Goal: Information Seeking & Learning: Learn about a topic

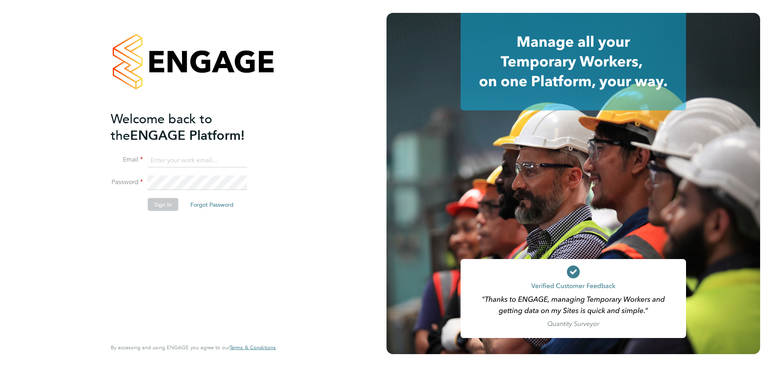
type input "mark@xede.co.uk"
click at [160, 210] on button "Sign In" at bounding box center [163, 204] width 31 height 13
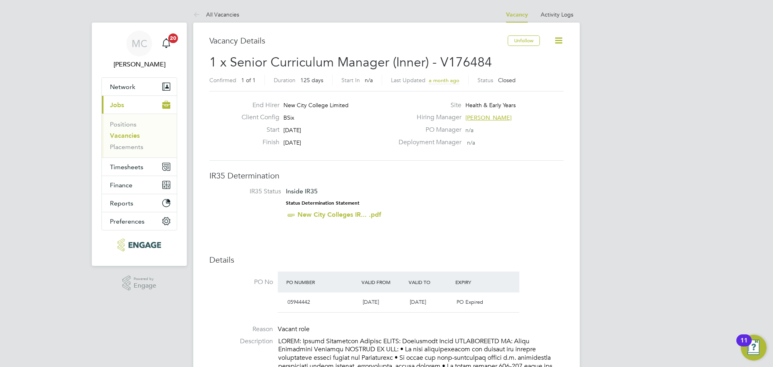
click at [131, 140] on li "Vacancies" at bounding box center [140, 137] width 60 height 11
click at [131, 139] on link "Vacancies" at bounding box center [125, 136] width 30 height 8
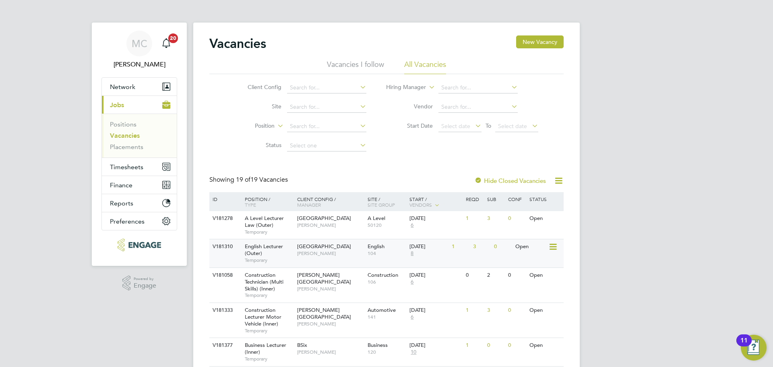
click at [336, 263] on div "V181310 English Lecturer (Outer) Temporary [GEOGRAPHIC_DATA] [PERSON_NAME] Engl…" at bounding box center [386, 253] width 355 height 28
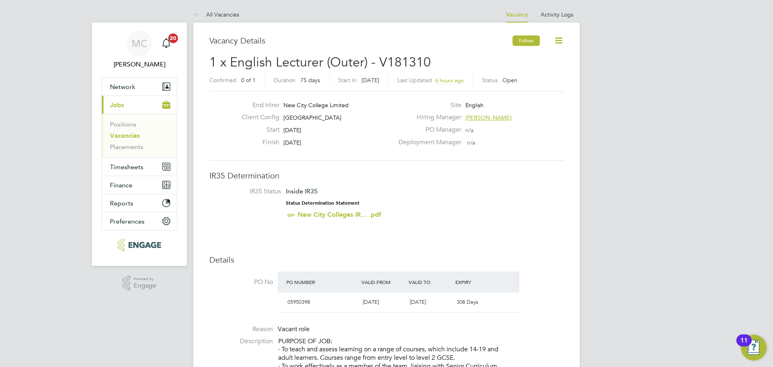
click at [537, 41] on button "Follow" at bounding box center [526, 40] width 27 height 10
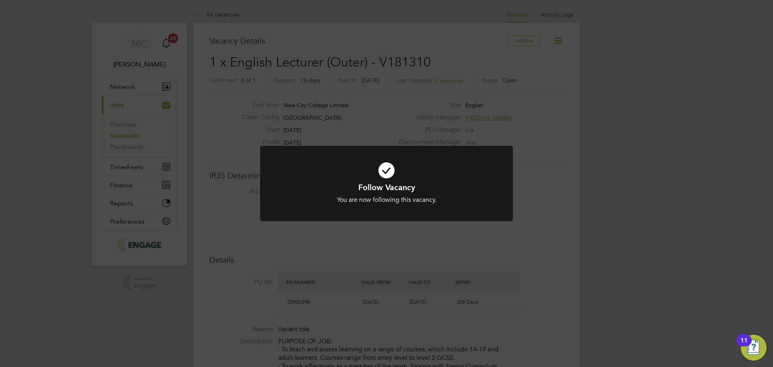
click at [126, 135] on div "Follow Vacancy You are now following this vacancy. Cancel Okay" at bounding box center [386, 183] width 773 height 367
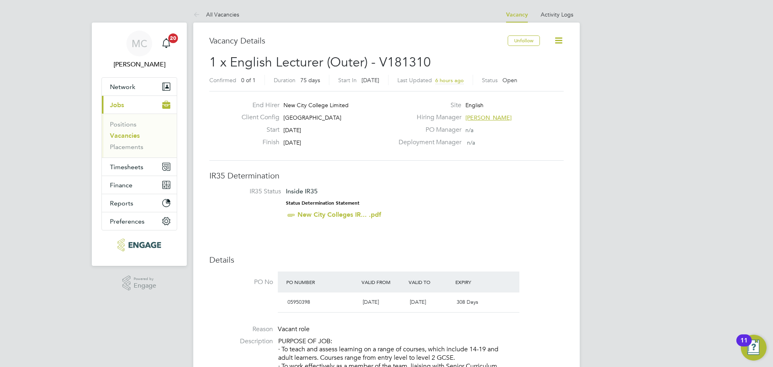
click at [127, 137] on link "Vacancies" at bounding box center [125, 136] width 30 height 8
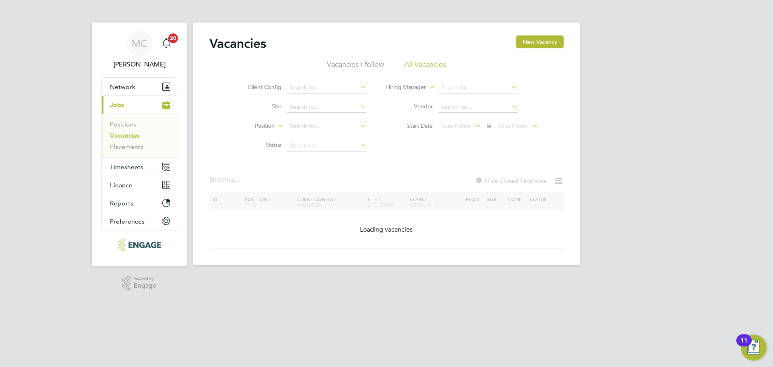
click at [358, 58] on div "Vacancies New Vacancy" at bounding box center [386, 47] width 355 height 24
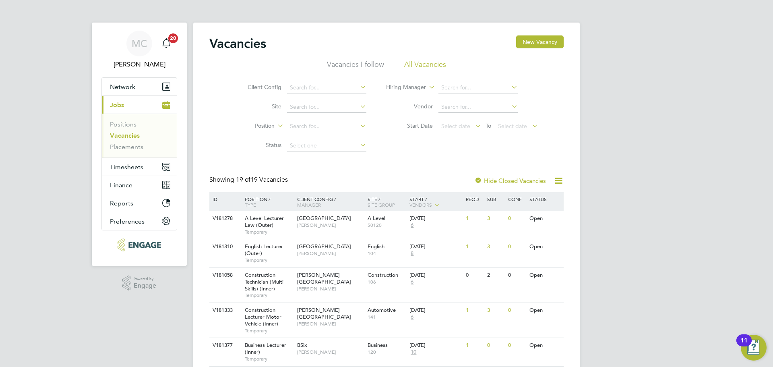
click at [357, 62] on li "Vacancies I follow" at bounding box center [355, 67] width 57 height 15
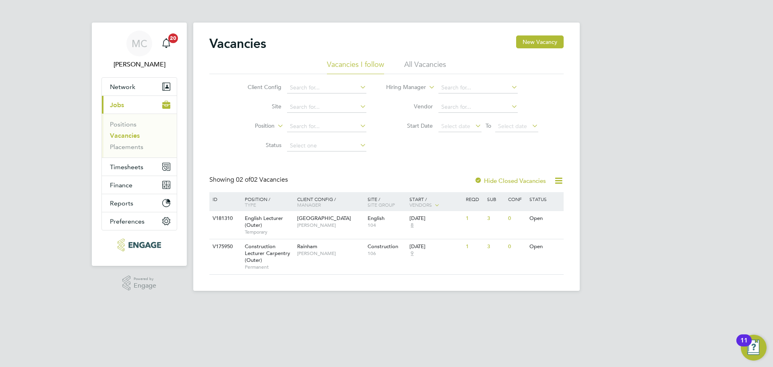
click at [423, 63] on li "All Vacancies" at bounding box center [425, 67] width 42 height 15
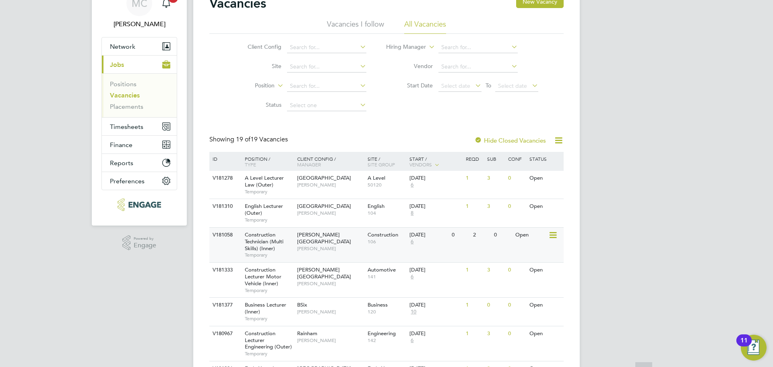
scroll to position [121, 0]
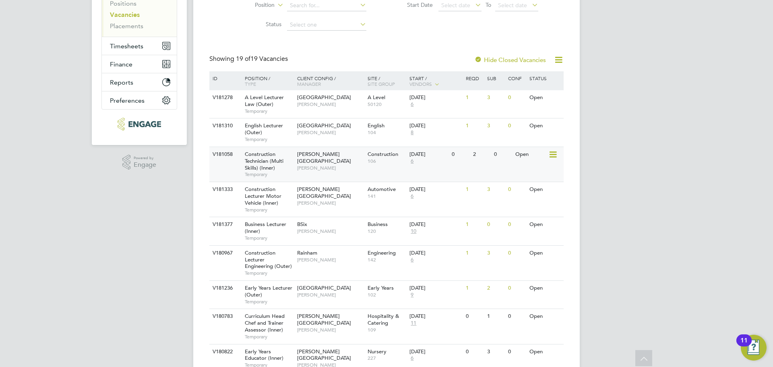
click at [285, 174] on span "Temporary" at bounding box center [269, 174] width 48 height 6
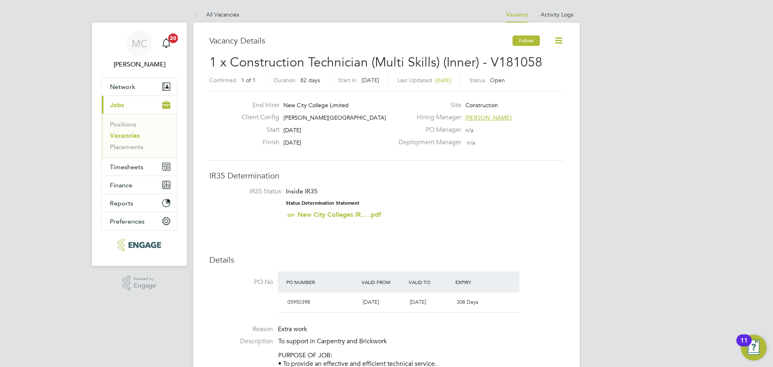
click at [526, 44] on button "Follow" at bounding box center [526, 40] width 27 height 10
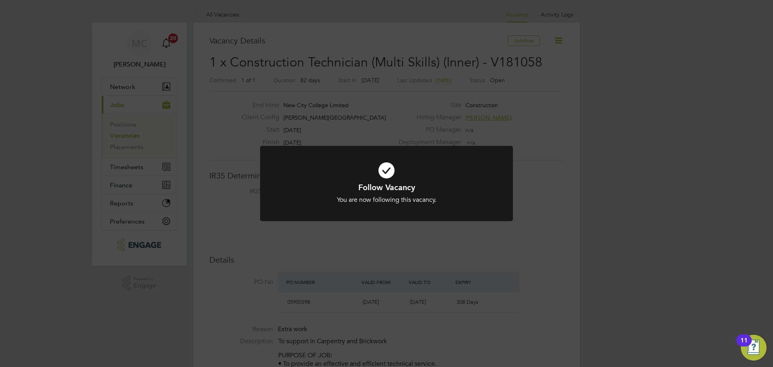
drag, startPoint x: 230, startPoint y: 135, endPoint x: 197, endPoint y: 135, distance: 33.0
click at [230, 135] on div "Follow Vacancy You are now following this vacancy. Cancel Okay" at bounding box center [386, 183] width 773 height 367
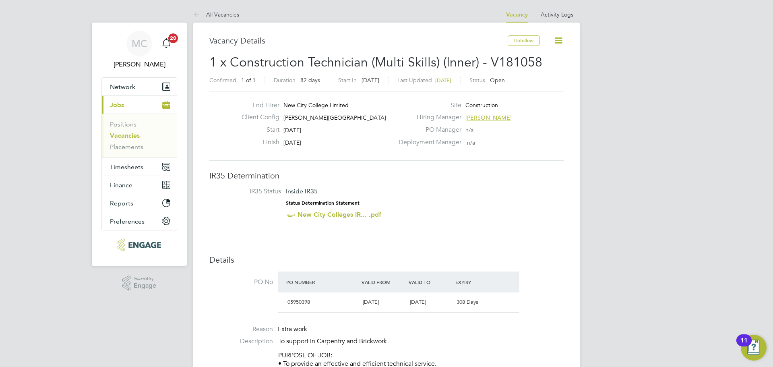
drag, startPoint x: 134, startPoint y: 135, endPoint x: 166, endPoint y: 132, distance: 32.0
click at [135, 135] on link "Vacancies" at bounding box center [125, 136] width 30 height 8
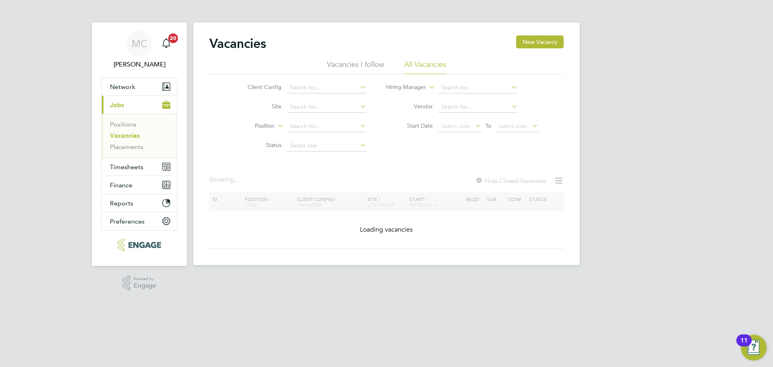
click at [319, 65] on ul "Vacancies I follow All Vacancies" at bounding box center [386, 67] width 355 height 15
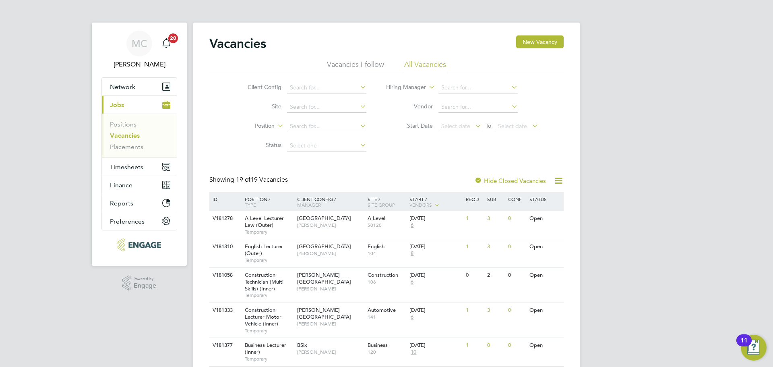
click at [348, 63] on li "Vacancies I follow" at bounding box center [355, 67] width 57 height 15
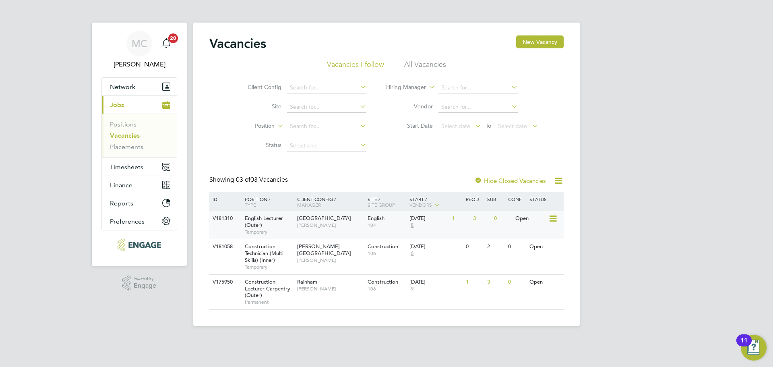
click at [292, 237] on div "English Lecturer (Outer) Temporary" at bounding box center [267, 225] width 56 height 28
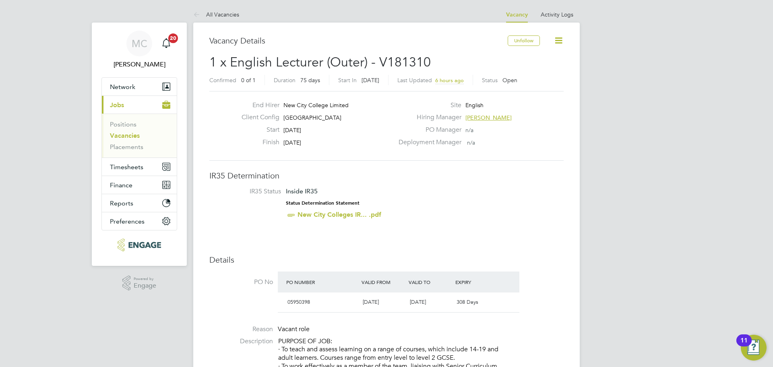
click at [135, 137] on link "Vacancies" at bounding box center [125, 136] width 30 height 8
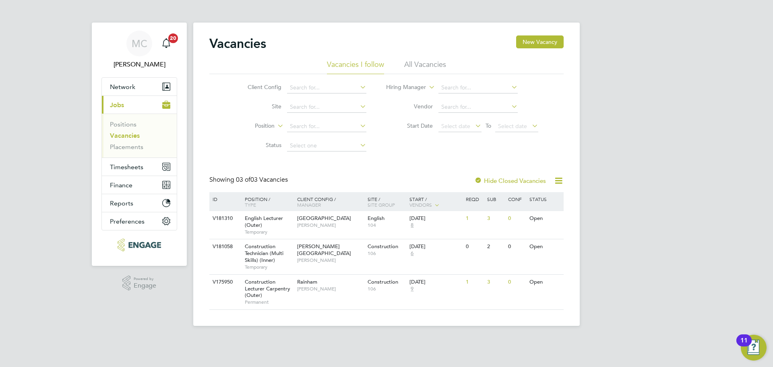
click at [416, 63] on li "All Vacancies" at bounding box center [425, 67] width 42 height 15
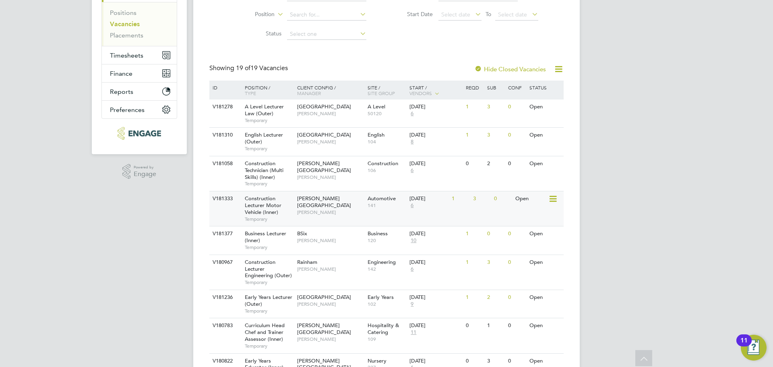
scroll to position [121, 0]
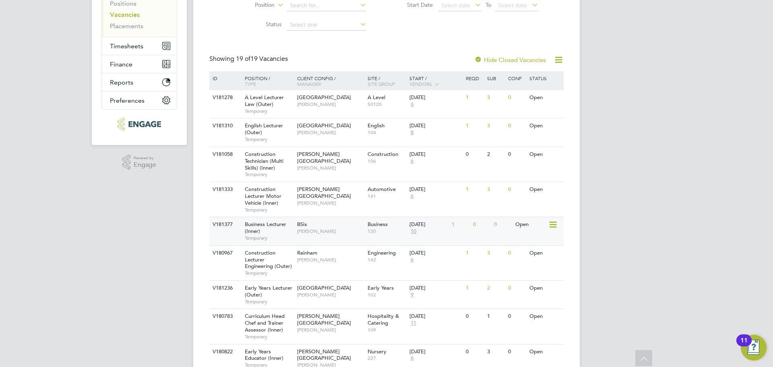
click at [469, 240] on div "V181377 Business Lecturer (Inner) Temporary BSix [PERSON_NAME] Business 120 [DA…" at bounding box center [386, 231] width 355 height 28
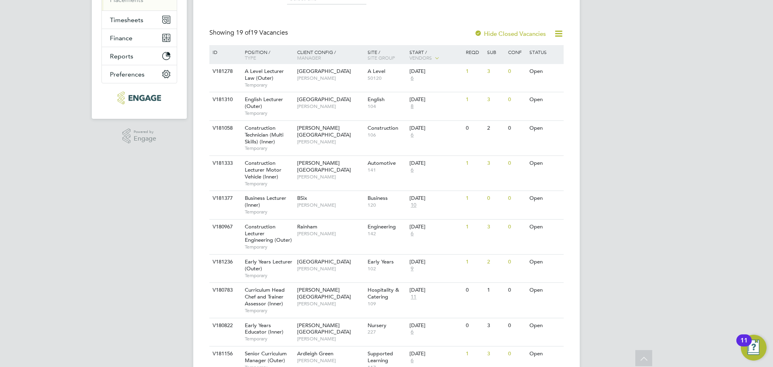
scroll to position [161, 0]
